Goal: Task Accomplishment & Management: Complete application form

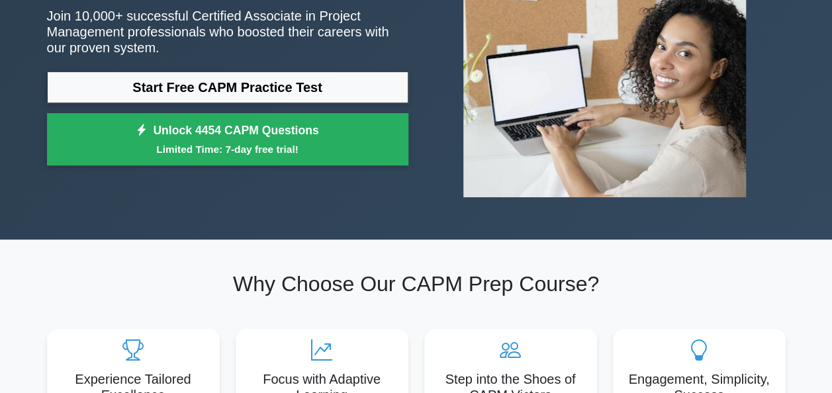
scroll to position [166, 0]
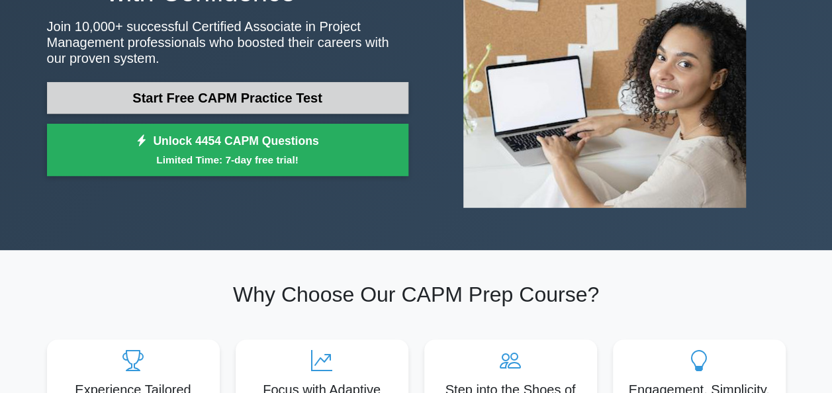
click at [305, 99] on link "Start Free CAPM Practice Test" at bounding box center [228, 98] width 362 height 32
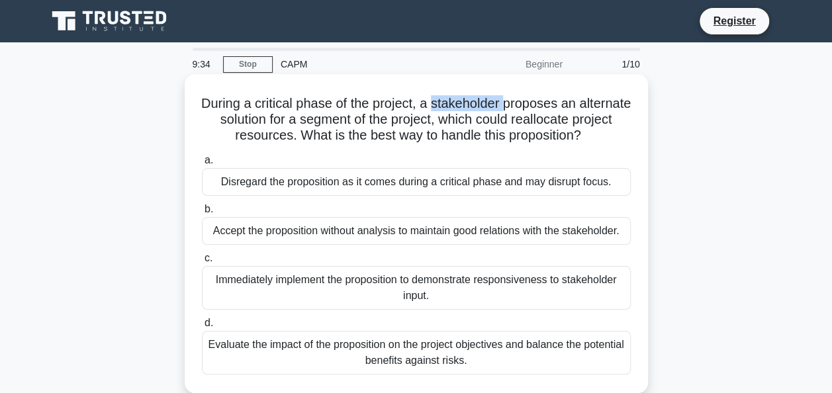
drag, startPoint x: 461, startPoint y: 105, endPoint x: 532, endPoint y: 107, distance: 71.5
click at [532, 107] on h5 "During a critical phase of the project, a stakeholder proposes an alternate sol…" at bounding box center [417, 119] width 432 height 49
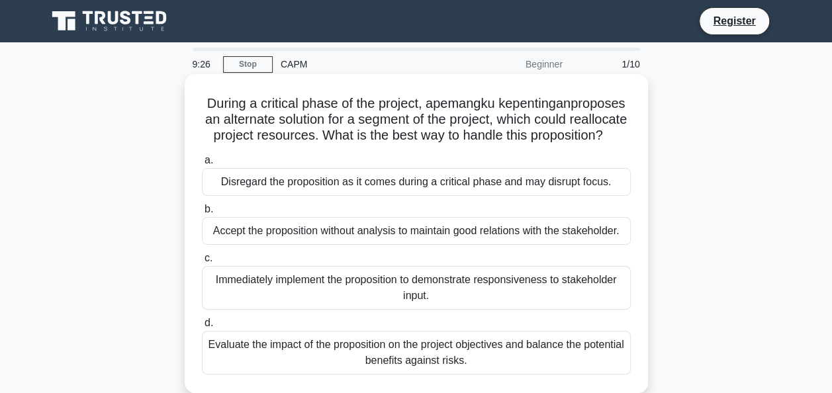
click at [587, 195] on div "Disregard the proposition as it comes during a critical phase and may disrupt f…" at bounding box center [416, 182] width 429 height 28
click at [202, 165] on input "a. Disregard the proposition as it comes during a critical phase and may disrup…" at bounding box center [202, 160] width 0 height 9
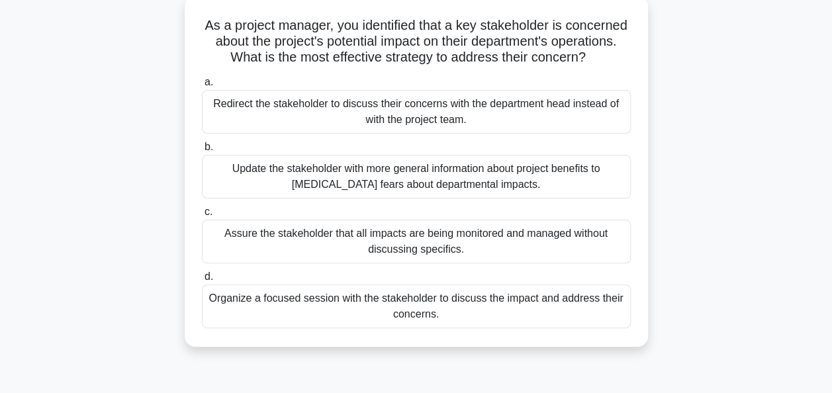
scroll to position [78, 0]
click at [405, 323] on div "Organize a focused session with the stakeholder to discuss the impact and addre…" at bounding box center [416, 307] width 429 height 44
click at [202, 281] on input "d. Organize a focused session with the stakeholder to discuss the impact and ad…" at bounding box center [202, 277] width 0 height 9
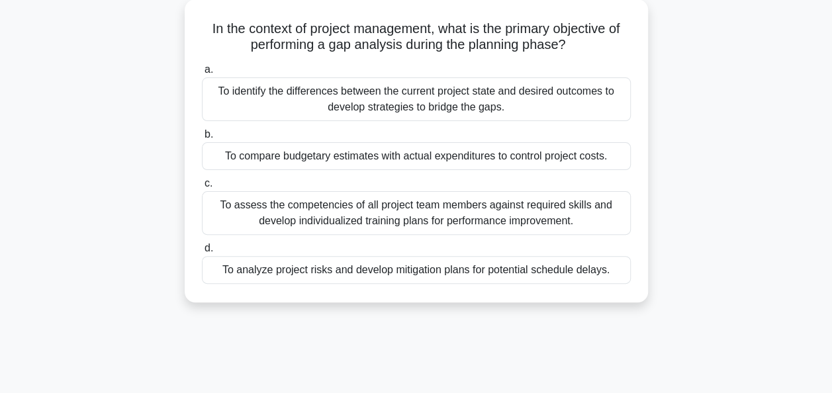
scroll to position [0, 0]
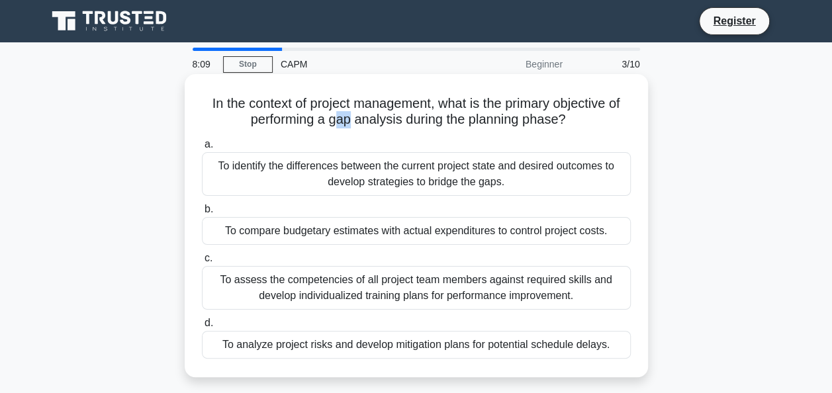
drag, startPoint x: 331, startPoint y: 122, endPoint x: 348, endPoint y: 122, distance: 17.2
click at [348, 122] on h5 "In the context of project management, what is the primary objective of performi…" at bounding box center [417, 111] width 432 height 33
drag, startPoint x: 348, startPoint y: 122, endPoint x: 326, endPoint y: 124, distance: 22.7
click at [326, 124] on h5 "In the context of project management, what is the primary objective of performi…" at bounding box center [417, 111] width 432 height 33
drag, startPoint x: 327, startPoint y: 123, endPoint x: 346, endPoint y: 123, distance: 19.2
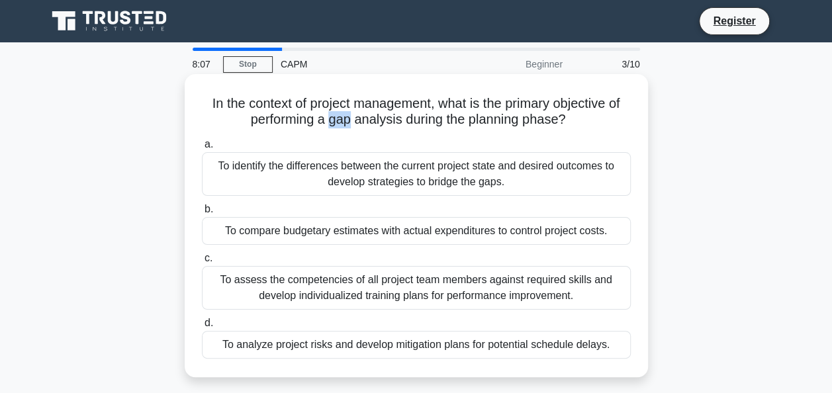
click at [346, 123] on h5 "In the context of project management, what is the primary objective of performi…" at bounding box center [417, 111] width 432 height 33
click at [520, 137] on label "a. To identify the differences between the current project state and desired ou…" at bounding box center [416, 166] width 429 height 60
click at [202, 140] on input "a. To identify the differences between the current project state and desired ou…" at bounding box center [202, 144] width 0 height 9
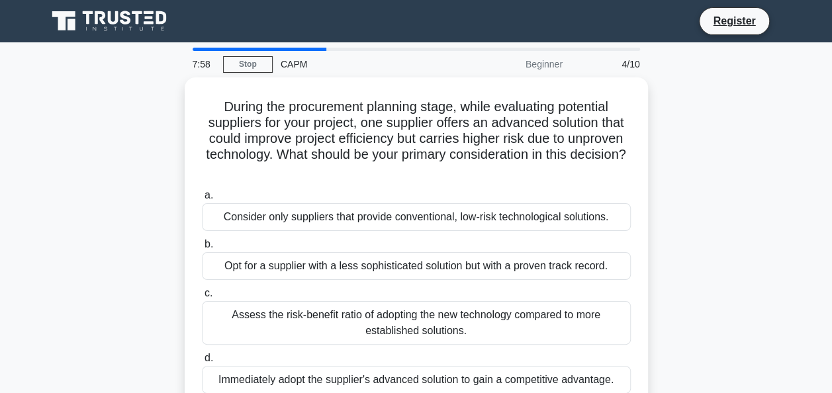
click at [284, 55] on div "CAPM" at bounding box center [364, 64] width 182 height 26
click at [291, 49] on div at bounding box center [260, 49] width 134 height 3
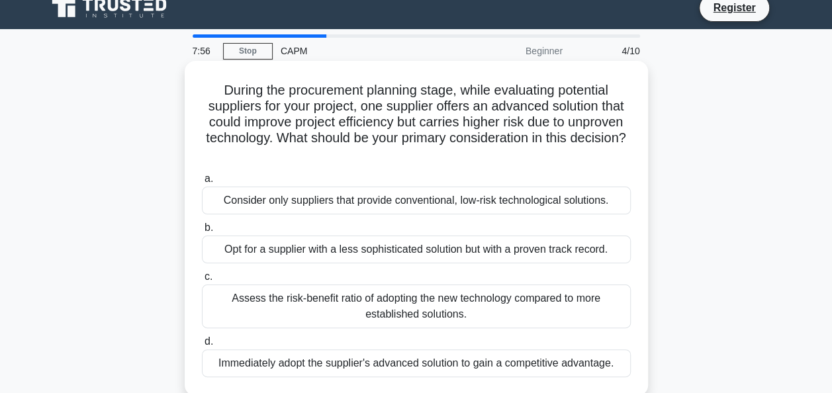
scroll to position [24, 0]
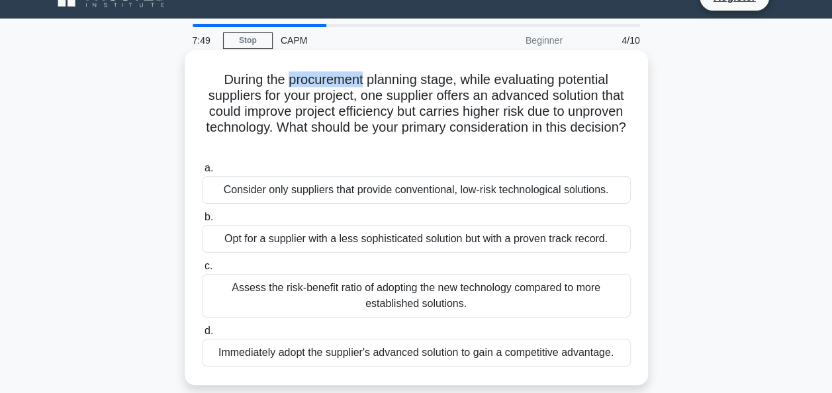
drag, startPoint x: 283, startPoint y: 81, endPoint x: 362, endPoint y: 83, distance: 78.2
click at [362, 83] on h5 "During the procurement planning stage, while evaluating potential suppliers for…" at bounding box center [417, 112] width 432 height 81
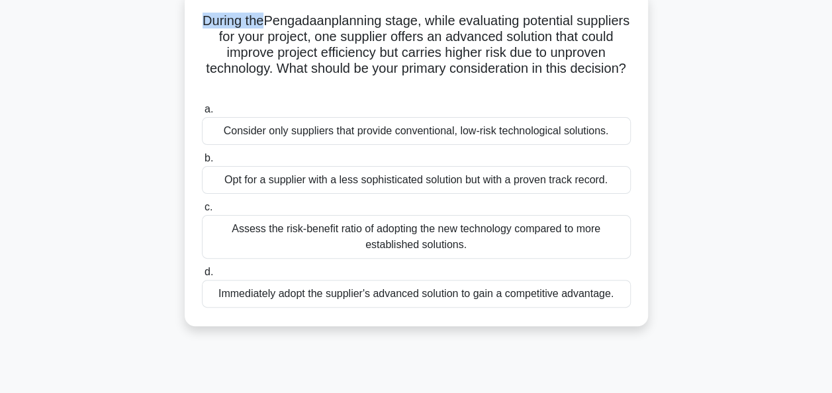
scroll to position [87, 0]
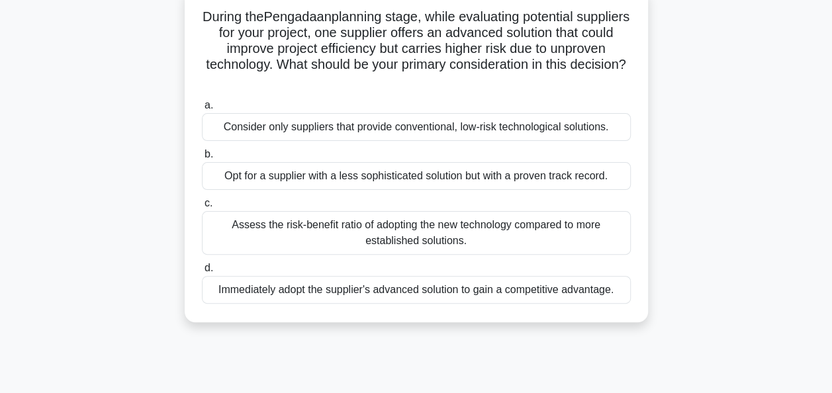
click at [439, 130] on div "Consider only suppliers that provide conventional, low-risk technological solut…" at bounding box center [416, 127] width 429 height 28
click at [202, 110] on input "a. Consider only suppliers that provide conventional, low-risk technological so…" at bounding box center [202, 105] width 0 height 9
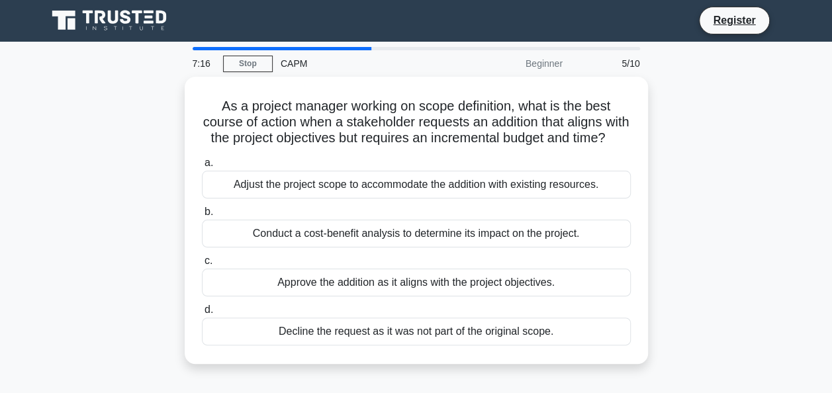
scroll to position [0, 0]
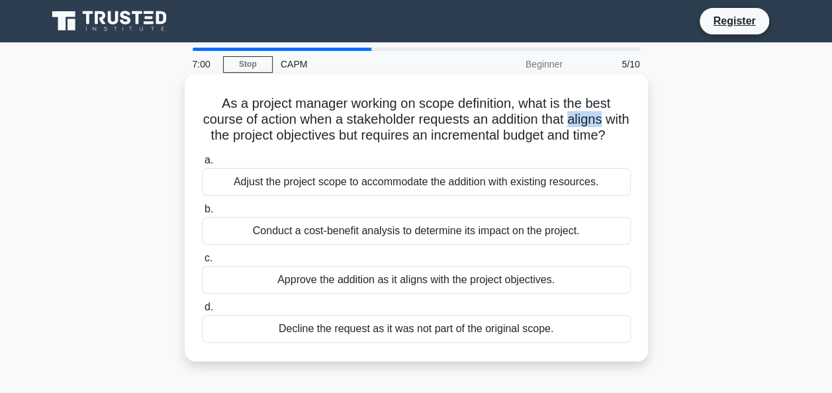
drag, startPoint x: 585, startPoint y: 122, endPoint x: 619, endPoint y: 122, distance: 33.8
click at [619, 122] on h5 "As a project manager working on scope definition, what is the best course of ac…" at bounding box center [417, 119] width 432 height 49
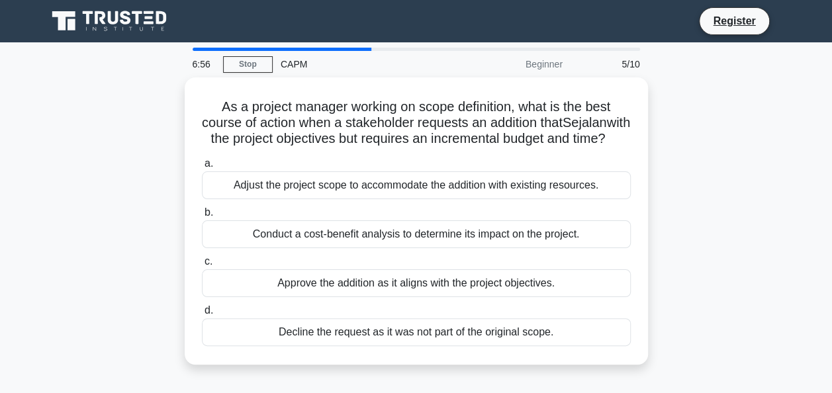
click at [691, 231] on div "As a project manager working on scope definition, what is the best course of ac…" at bounding box center [416, 228] width 755 height 303
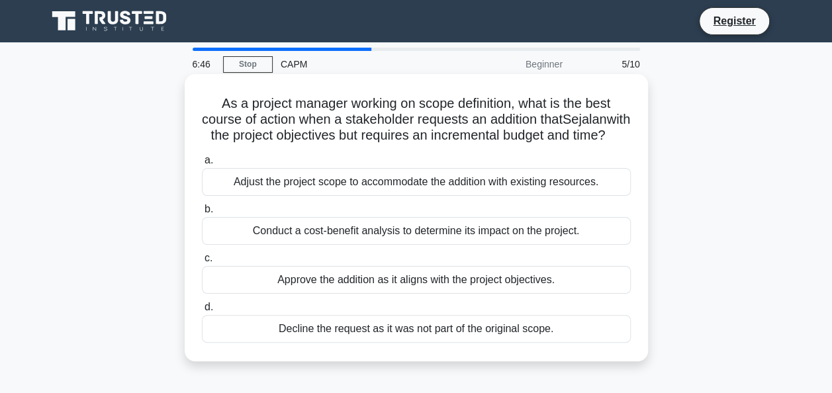
drag, startPoint x: 473, startPoint y: 136, endPoint x: 542, endPoint y: 145, distance: 70.1
click at [542, 144] on h5 "As a project manager working on scope definition, what is the best course of ac…" at bounding box center [417, 119] width 432 height 49
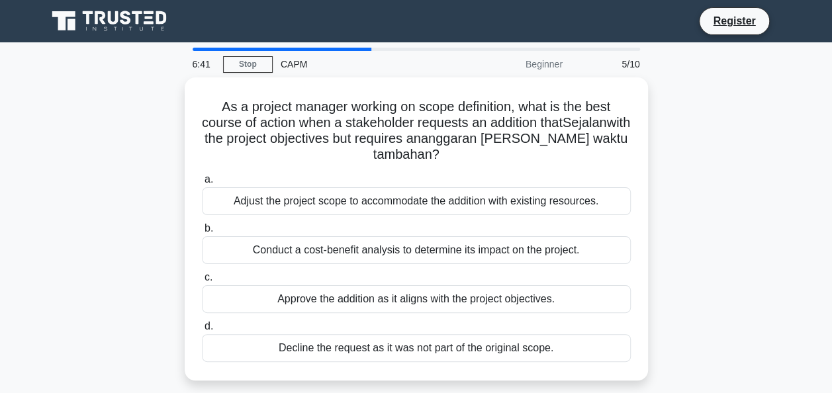
click at [657, 163] on div "As a project manager working on scope definition, what is the best course of ac…" at bounding box center [416, 236] width 755 height 319
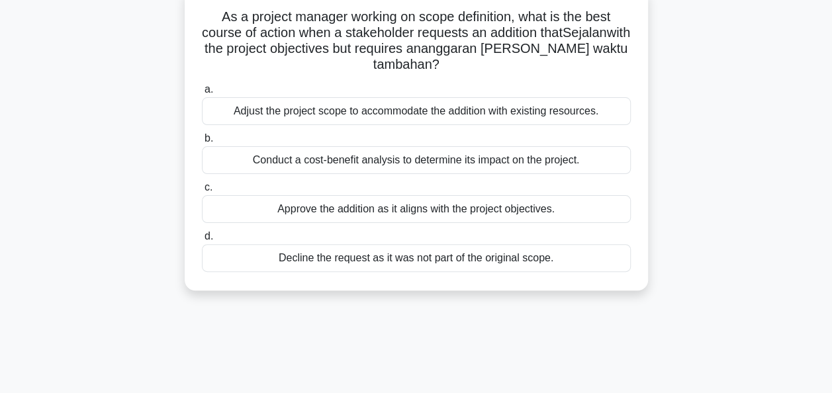
scroll to position [87, 0]
click at [566, 160] on div "Conduct a cost-benefit analysis to determine its impact on the project." at bounding box center [416, 160] width 429 height 28
click at [202, 142] on input "b. Conduct a cost-benefit analysis to determine its impact on the project." at bounding box center [202, 138] width 0 height 9
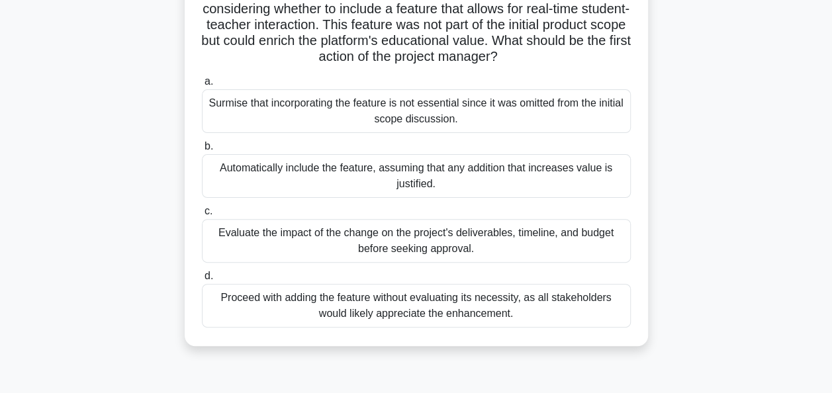
scroll to position [111, 0]
click at [473, 243] on div "Evaluate the impact of the change on the project's deliverables, timeline, and …" at bounding box center [416, 241] width 429 height 44
click at [202, 215] on input "c. Evaluate the impact of the change on the project's deliverables, timeline, a…" at bounding box center [202, 211] width 0 height 9
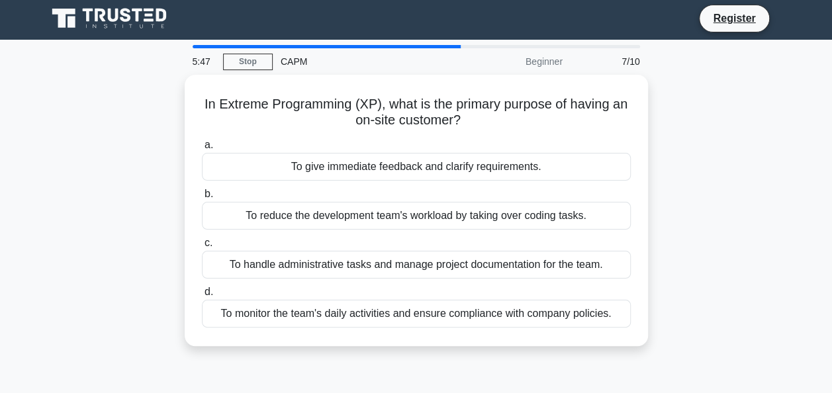
scroll to position [0, 0]
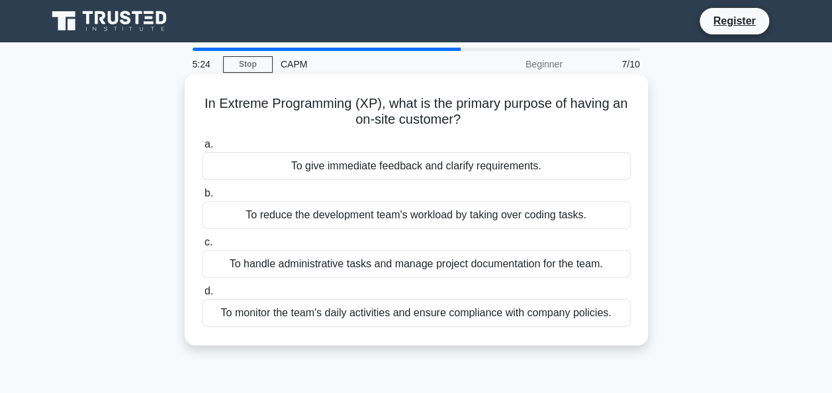
click at [401, 213] on div "To reduce the development team's workload by taking over coding tasks." at bounding box center [416, 215] width 429 height 28
click at [202, 198] on input "b. To reduce the development team's workload by taking over coding tasks." at bounding box center [202, 193] width 0 height 9
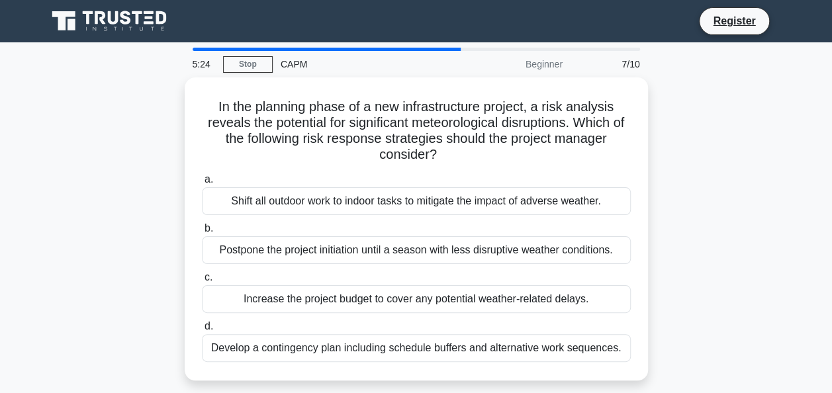
click at [401, 213] on div "a. Shift all outdoor work to indoor tasks to mitigate the impact of adverse wea…" at bounding box center [416, 267] width 445 height 196
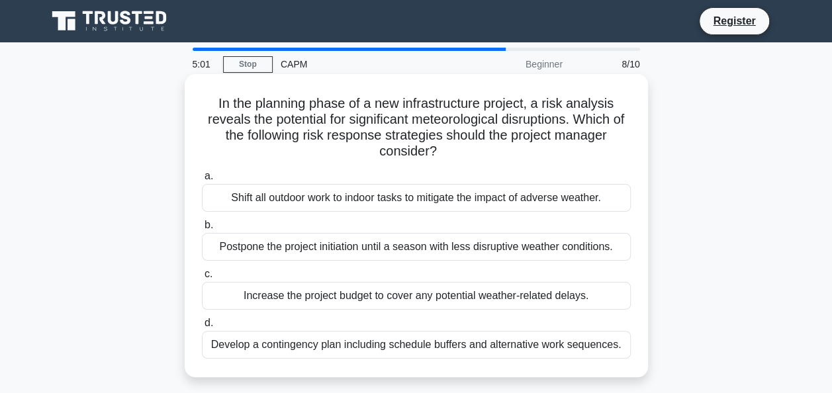
drag, startPoint x: 627, startPoint y: 152, endPoint x: 631, endPoint y: 117, distance: 36.0
click at [631, 117] on h5 "In the planning phase of a new infrastructure project, a risk analysis reveals …" at bounding box center [417, 127] width 432 height 65
drag, startPoint x: 631, startPoint y: 117, endPoint x: 644, endPoint y: 156, distance: 41.7
click at [644, 156] on div "In the planning phase of a new infrastructure project, a risk analysis reveals …" at bounding box center [417, 225] width 464 height 303
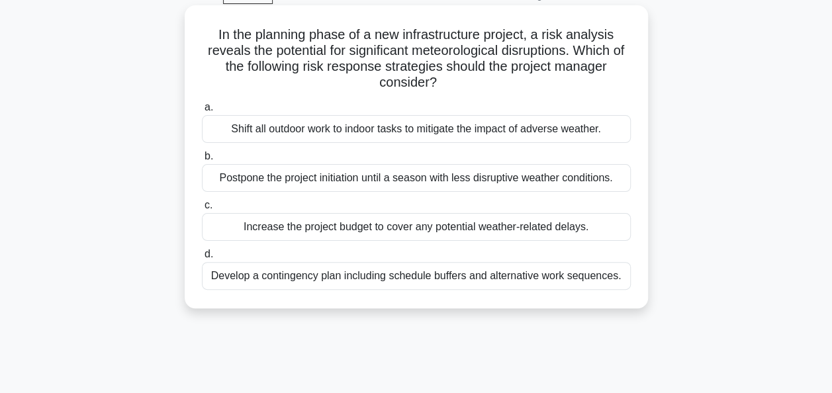
scroll to position [70, 0]
click at [487, 272] on div "Develop a contingency plan including schedule buffers and alternative work sequ…" at bounding box center [416, 275] width 429 height 28
click at [202, 258] on input "d. Develop a contingency plan including schedule buffers and alternative work s…" at bounding box center [202, 253] width 0 height 9
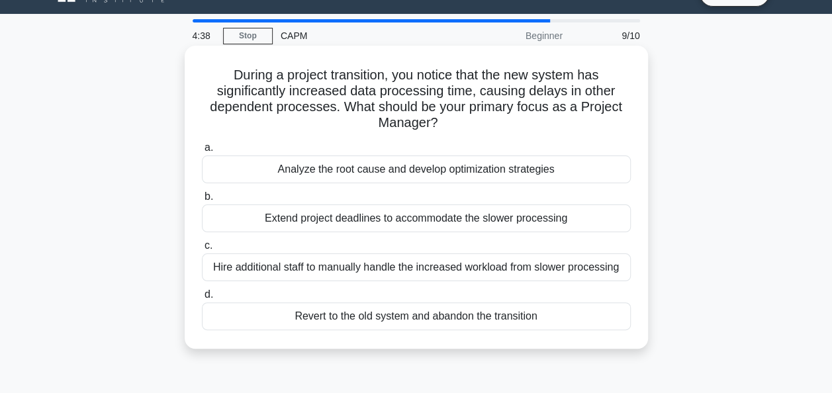
scroll to position [0, 0]
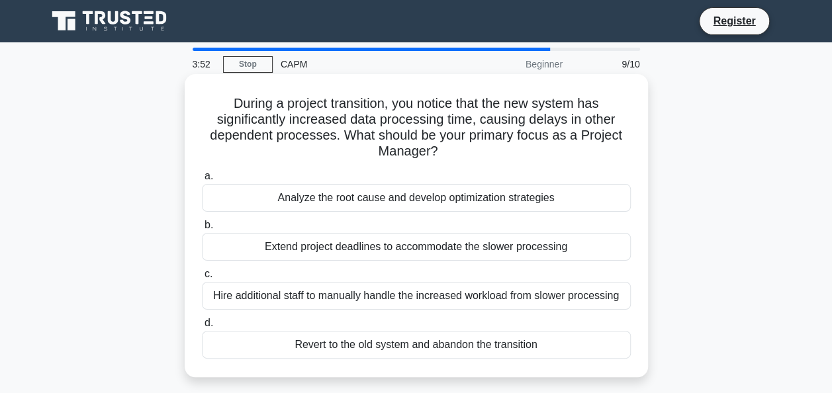
click at [589, 252] on div "Extend project deadlines to accommodate the slower processing" at bounding box center [416, 247] width 429 height 28
click at [202, 230] on input "b. Extend project deadlines to accommodate the slower processing" at bounding box center [202, 225] width 0 height 9
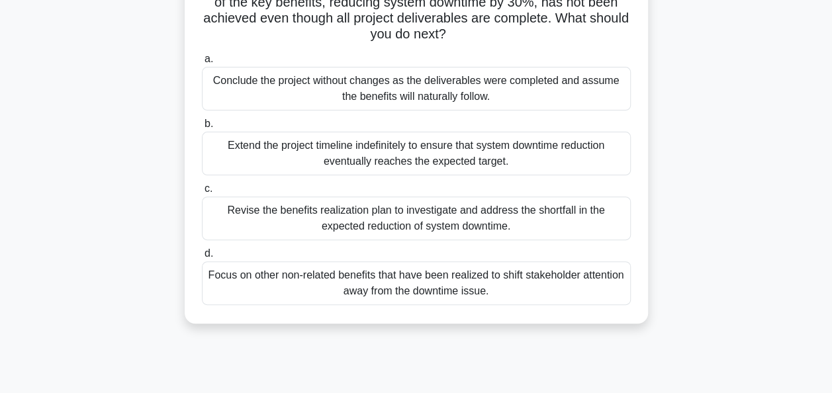
scroll to position [134, 0]
click at [602, 89] on div "Conclude the project without changes as the deliverables were completed and ass…" at bounding box center [416, 88] width 429 height 44
click at [202, 63] on input "a. Conclude the project without changes as the deliverables were completed and …" at bounding box center [202, 58] width 0 height 9
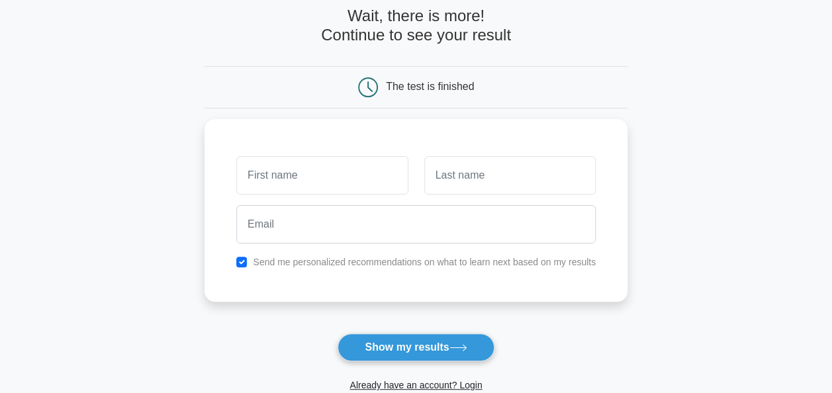
scroll to position [69, 0]
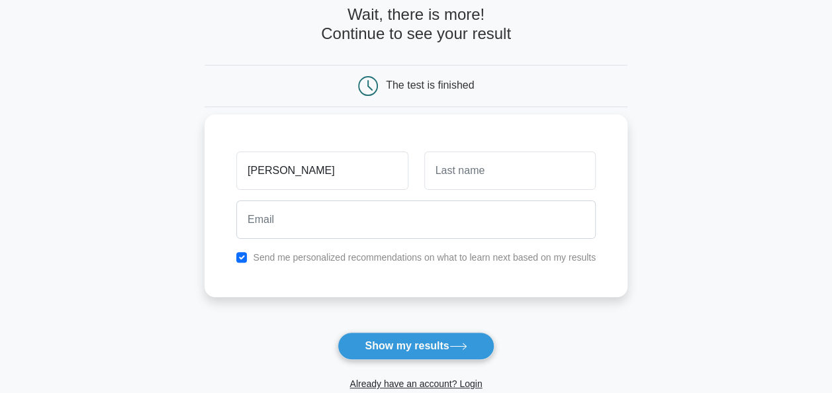
type input "[PERSON_NAME]"
click at [538, 175] on input "text" at bounding box center [510, 171] width 172 height 38
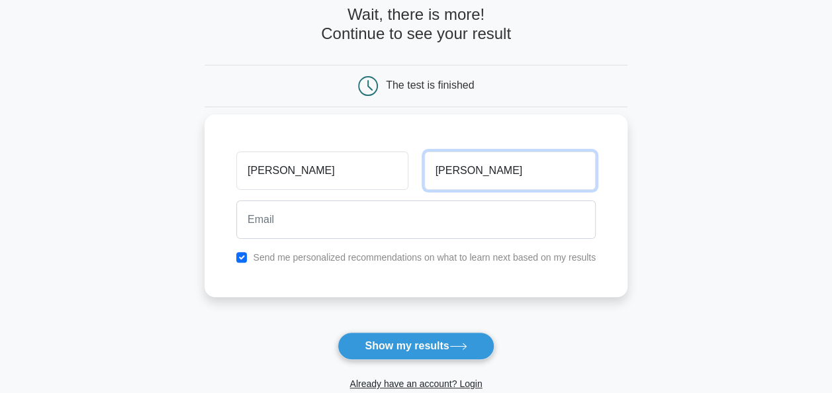
type input "[PERSON_NAME]"
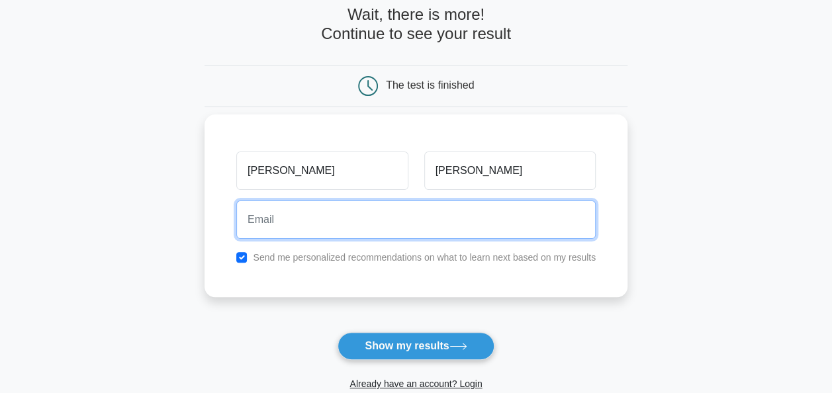
click at [409, 214] on input "email" at bounding box center [416, 220] width 360 height 38
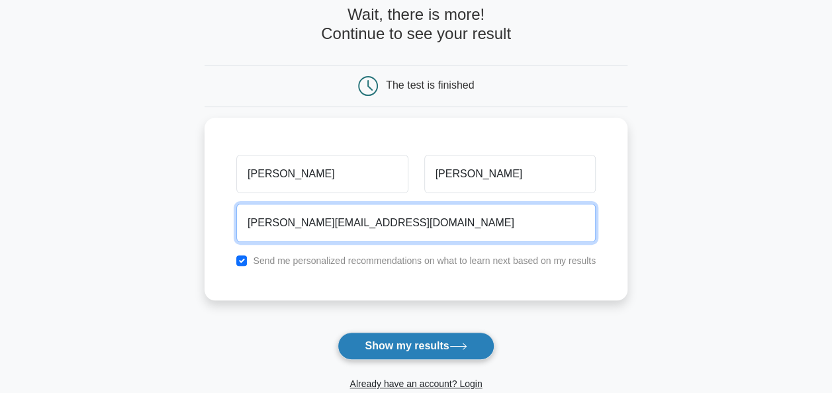
type input "[PERSON_NAME][EMAIL_ADDRESS][DOMAIN_NAME]"
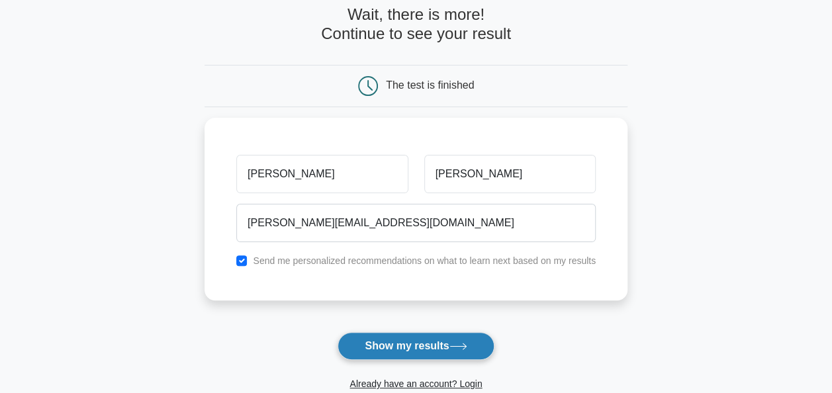
click at [416, 344] on button "Show my results" at bounding box center [416, 346] width 156 height 28
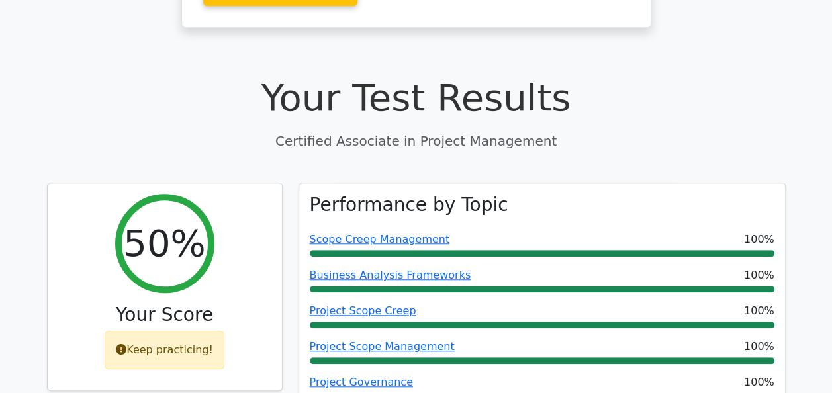
scroll to position [412, 0]
